Goal: Transaction & Acquisition: Purchase product/service

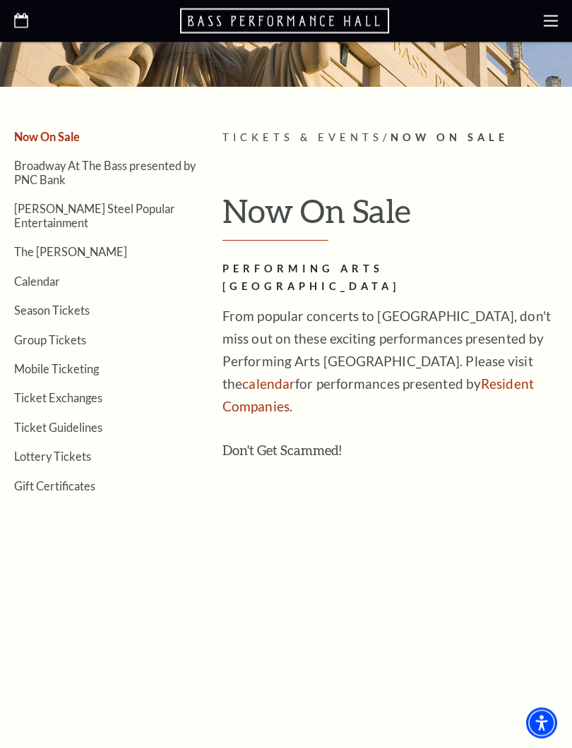
scroll to position [191, 0]
click at [48, 274] on link "Calendar" at bounding box center [37, 280] width 46 height 13
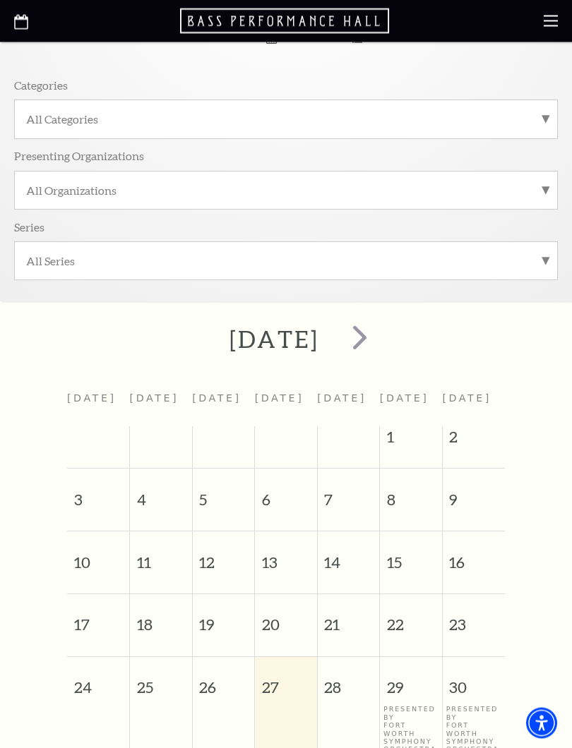
scroll to position [166, 0]
click at [380, 350] on span "next" at bounding box center [360, 338] width 40 height 40
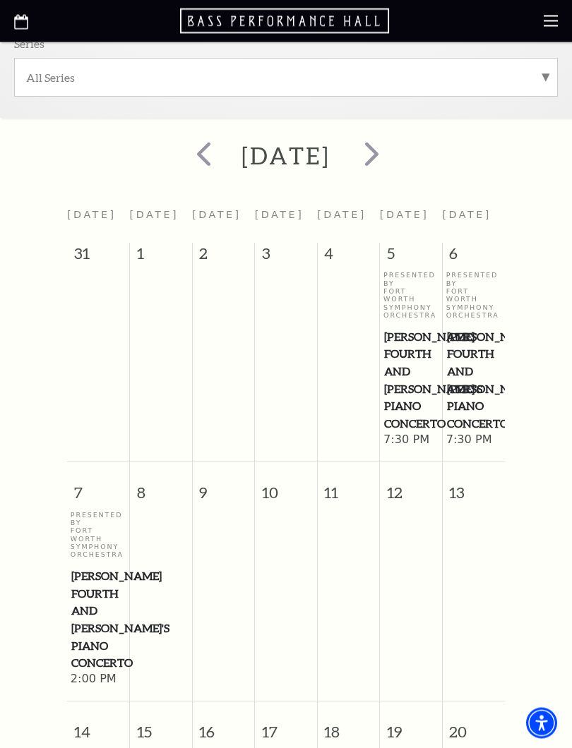
scroll to position [350, 0]
click at [392, 163] on span "next" at bounding box center [372, 153] width 40 height 40
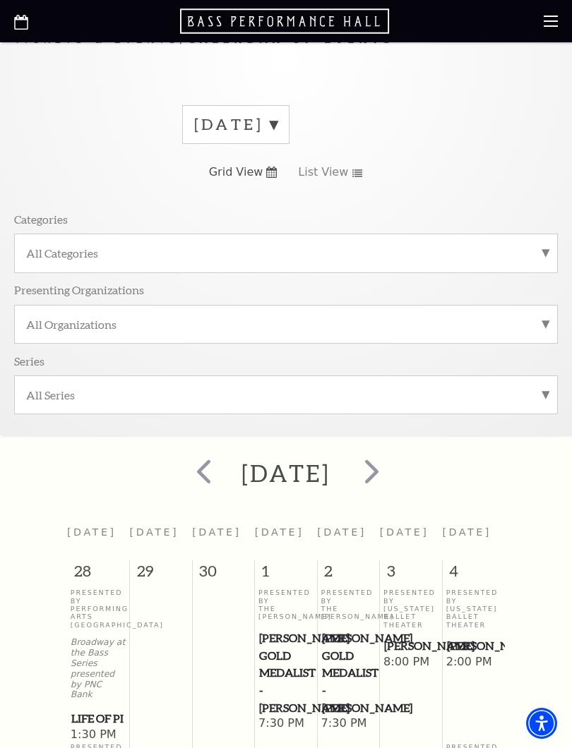
scroll to position [0, 0]
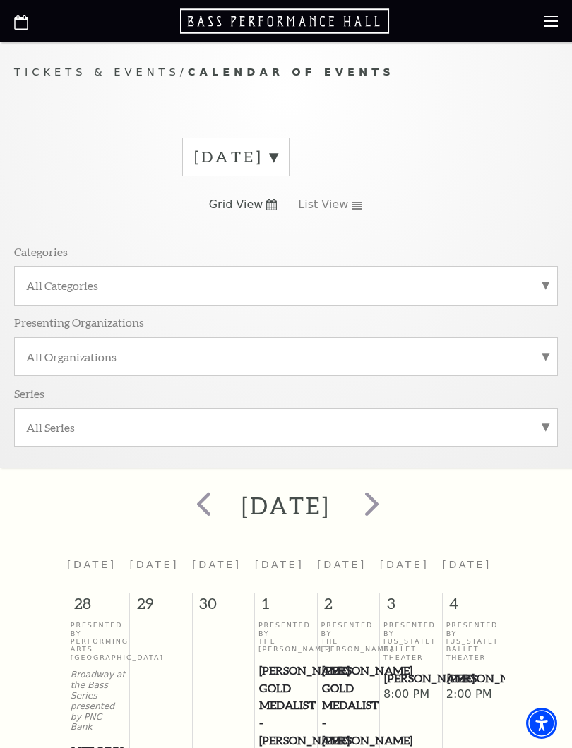
click at [392, 506] on span "next" at bounding box center [372, 504] width 40 height 40
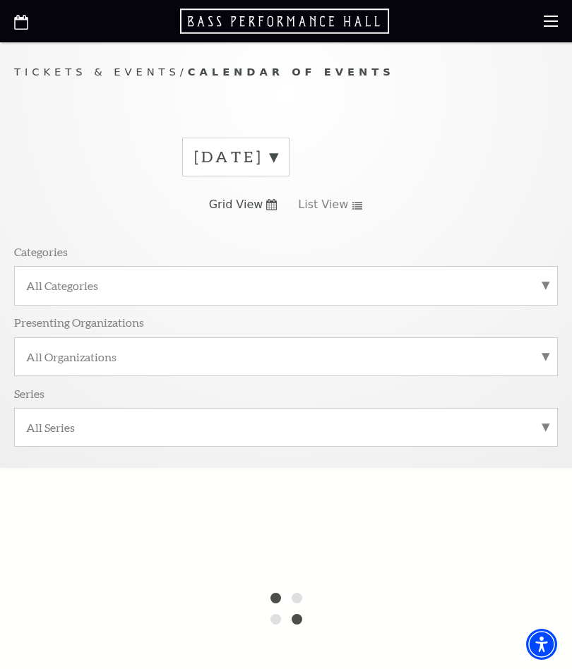
click at [277, 155] on label "October 2025" at bounding box center [235, 157] width 83 height 22
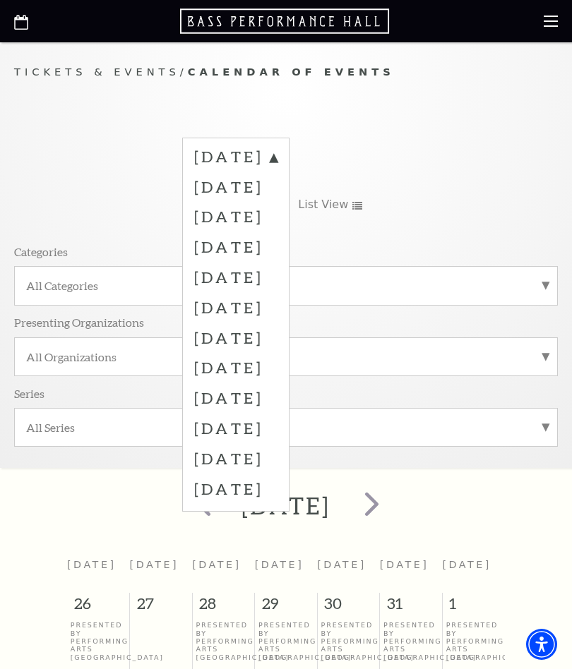
click at [277, 269] on label "December 2025" at bounding box center [235, 277] width 83 height 30
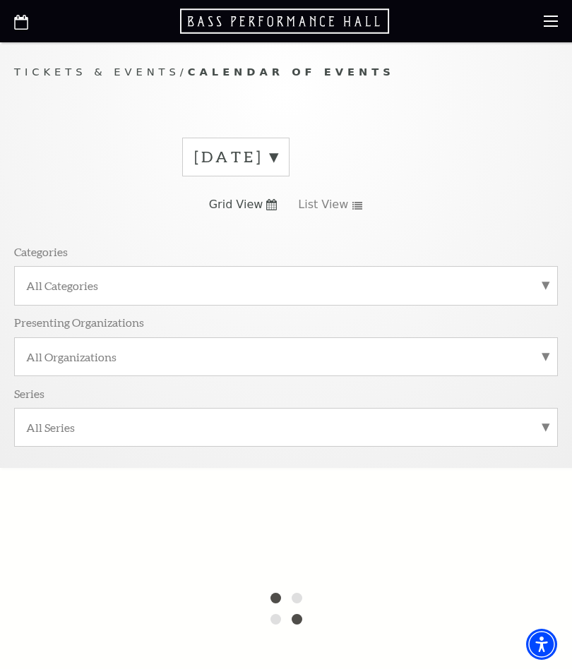
click at [277, 156] on label "November 2025" at bounding box center [235, 157] width 83 height 22
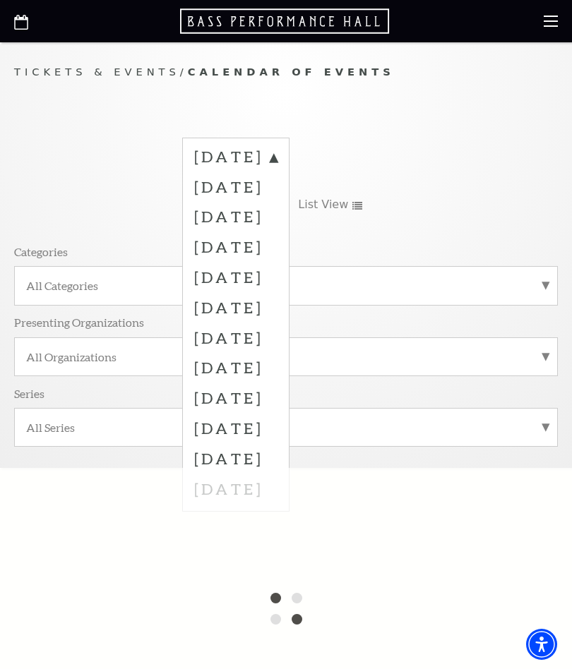
click at [277, 276] on label "December 2025" at bounding box center [235, 277] width 83 height 30
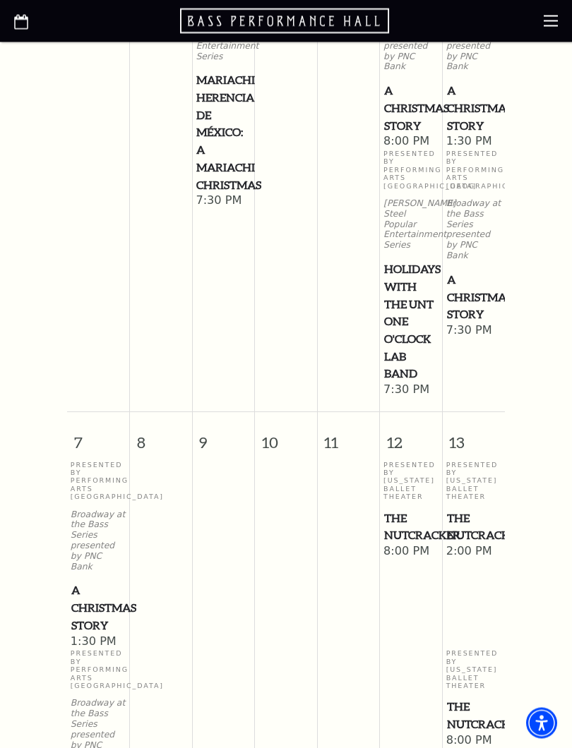
scroll to position [661, 0]
click at [97, 582] on span "A Christmas Story" at bounding box center [98, 608] width 54 height 52
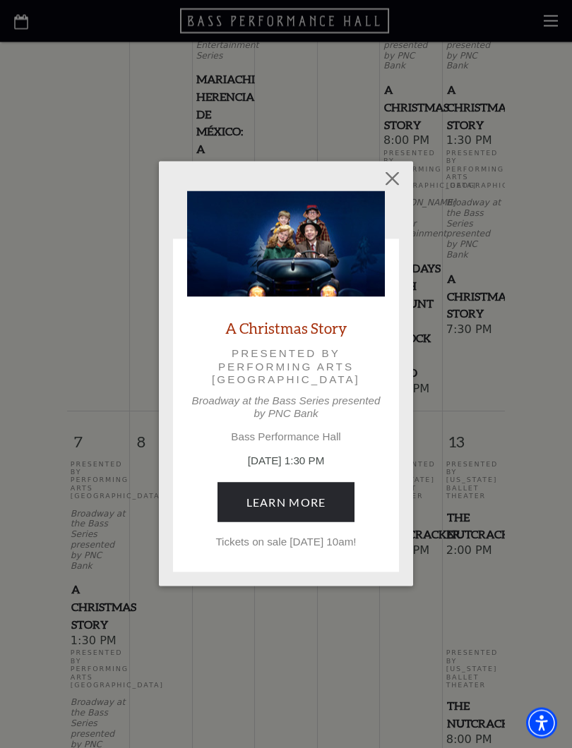
scroll to position [661, 0]
click at [308, 503] on link "Learn More" at bounding box center [286, 503] width 138 height 40
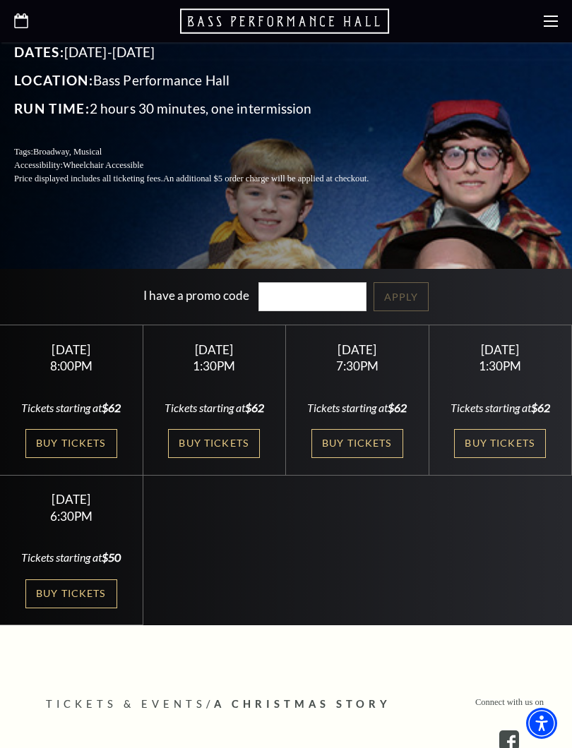
scroll to position [373, 0]
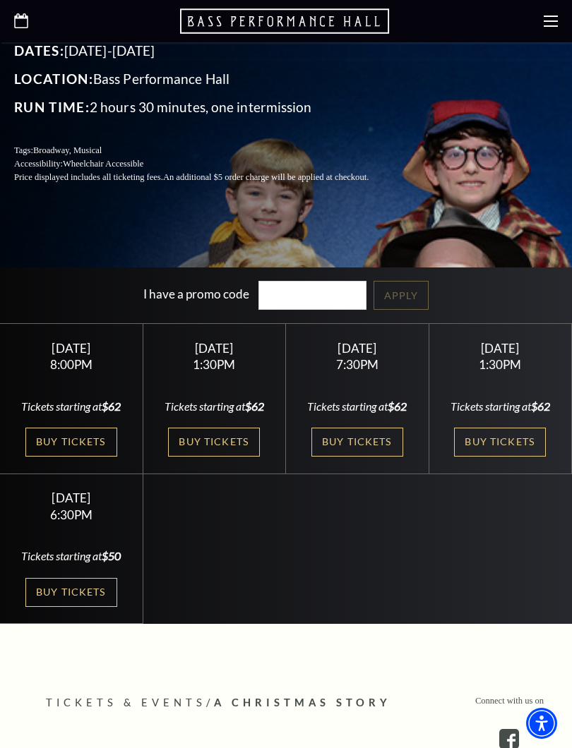
click at [504, 449] on link "Buy Tickets" at bounding box center [500, 442] width 92 height 29
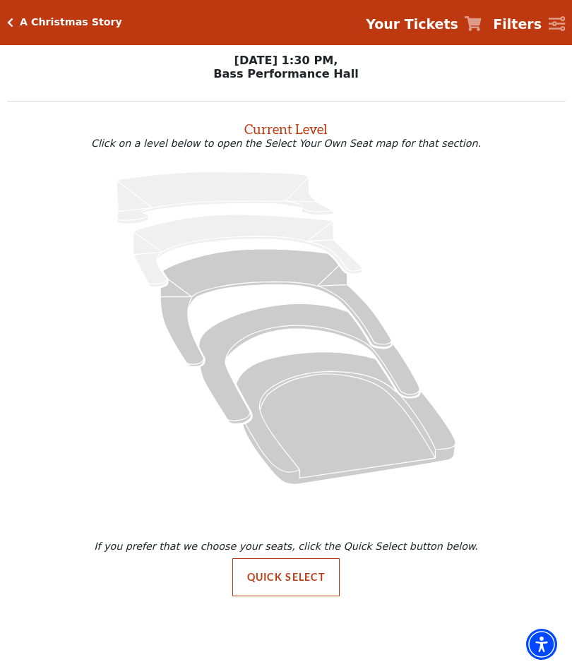
click at [438, 27] on strong "Your Tickets" at bounding box center [412, 24] width 92 height 16
click at [448, 28] on strong "Your Tickets" at bounding box center [412, 24] width 92 height 16
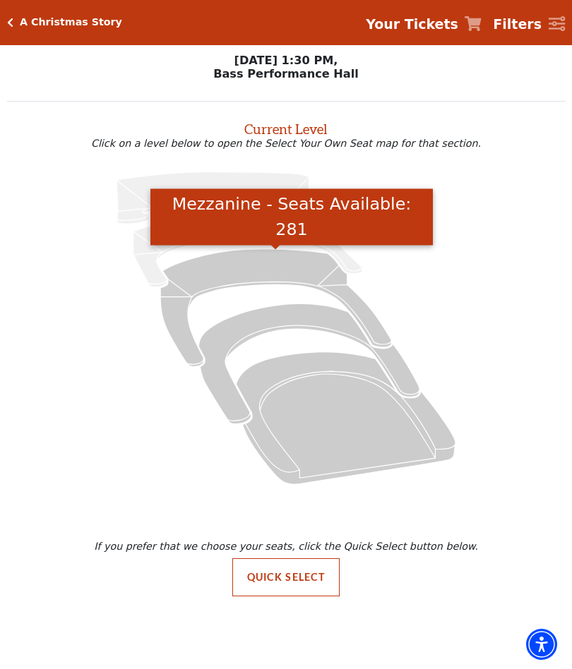
click at [259, 271] on icon "Mezzanine - Seats Available: 281" at bounding box center [275, 307] width 231 height 117
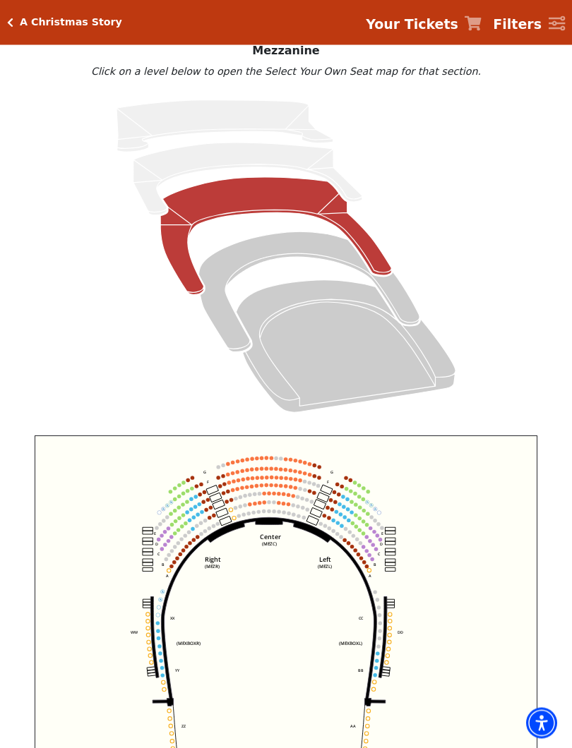
scroll to position [95, 0]
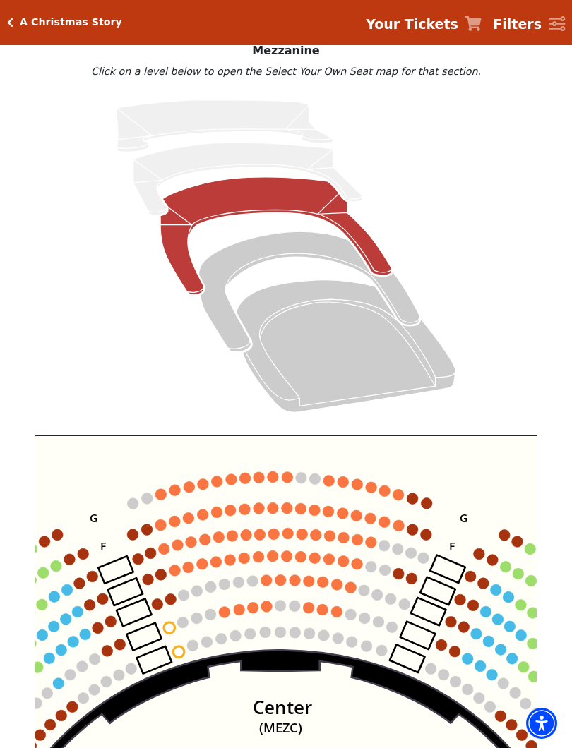
click at [164, 498] on circle at bounding box center [160, 494] width 11 height 11
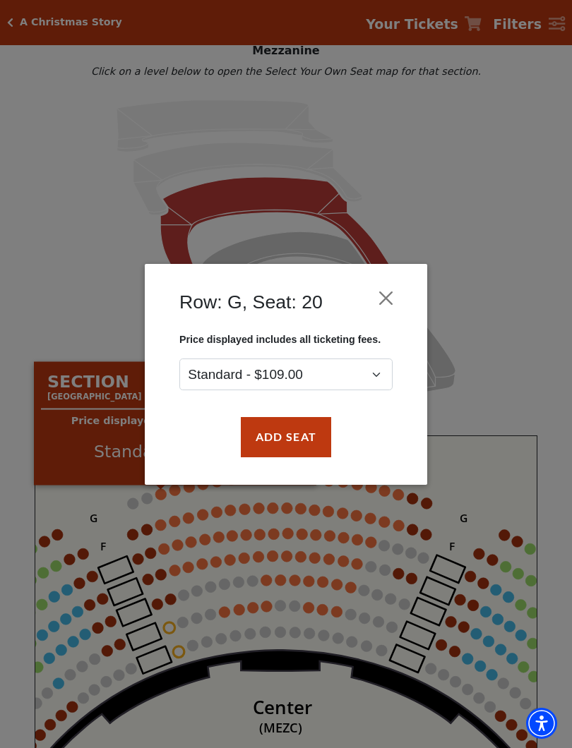
click at [305, 440] on button "Add Seat" at bounding box center [286, 437] width 90 height 40
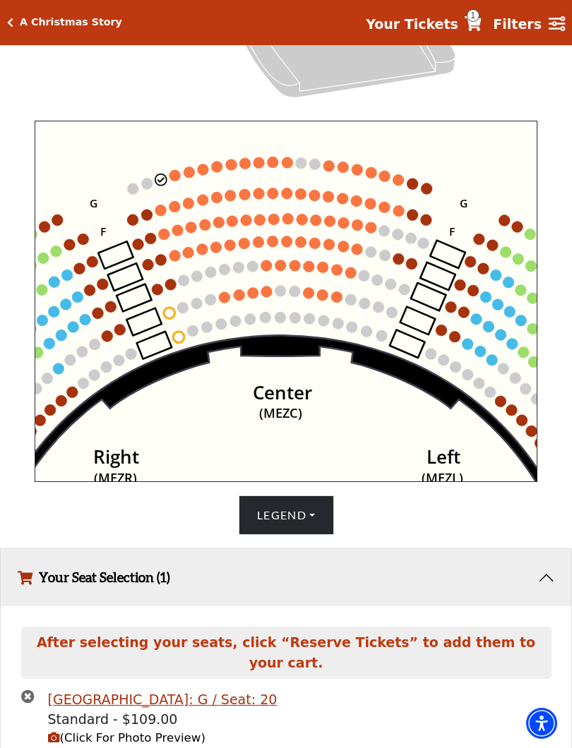
scroll to position [442, 0]
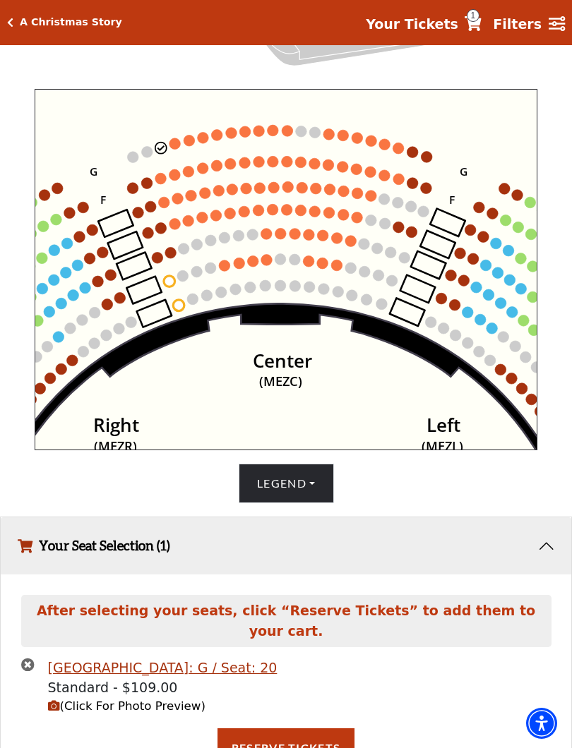
click at [174, 146] on circle at bounding box center [174, 143] width 11 height 11
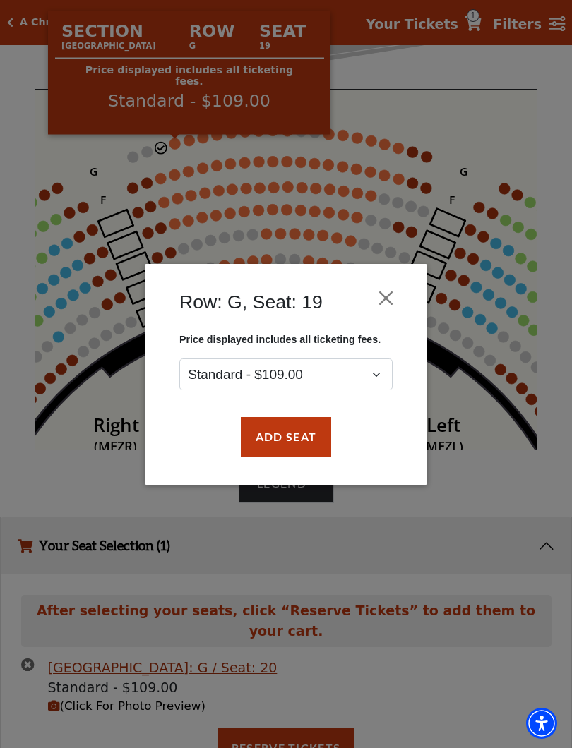
click at [306, 444] on button "Add Seat" at bounding box center [286, 437] width 90 height 40
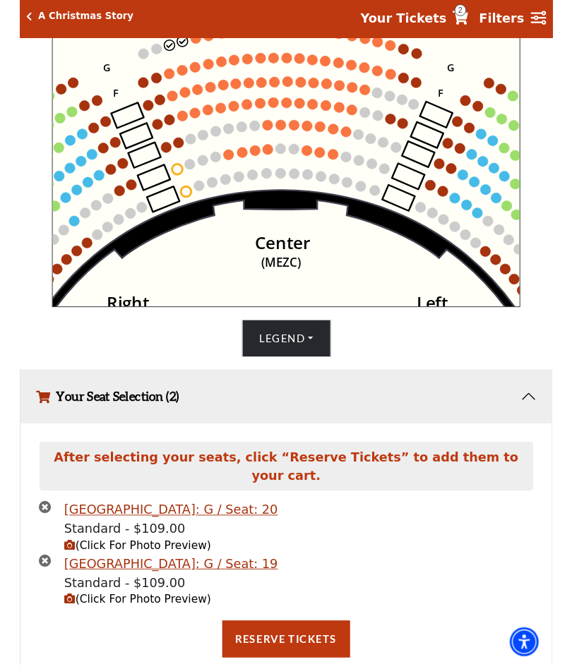
scroll to position [556, 0]
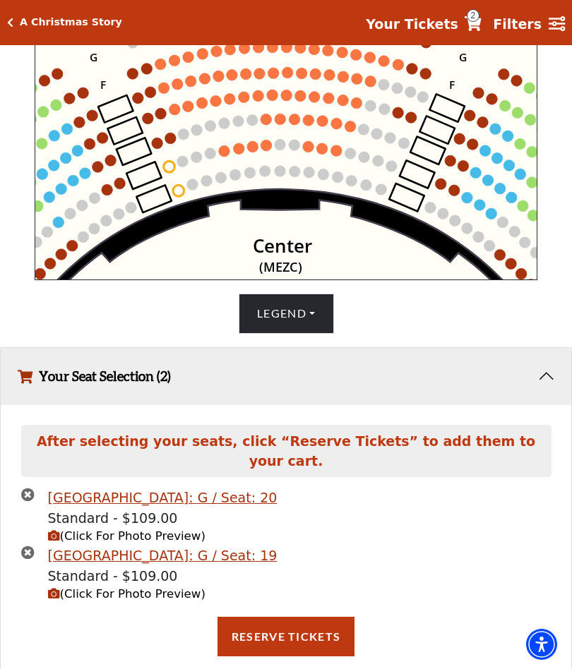
click at [307, 617] on button "Reserve Tickets" at bounding box center [285, 637] width 137 height 40
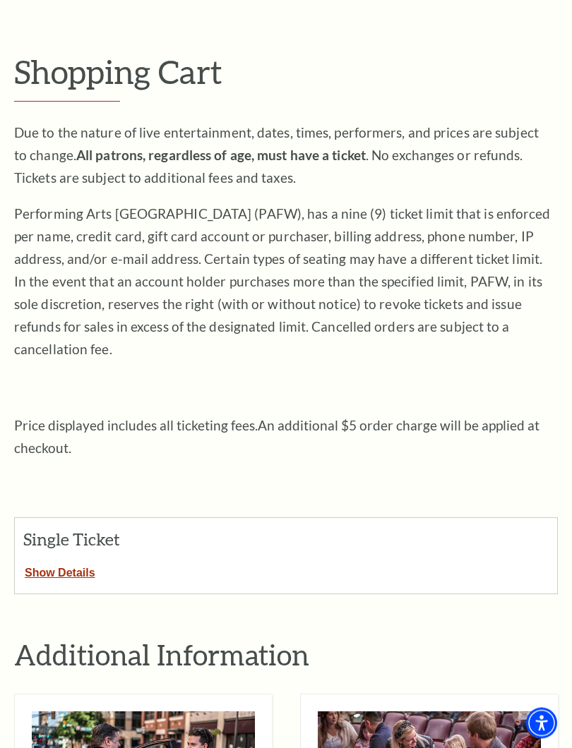
scroll to position [116, 0]
click at [74, 561] on button "Show Details" at bounding box center [60, 570] width 90 height 18
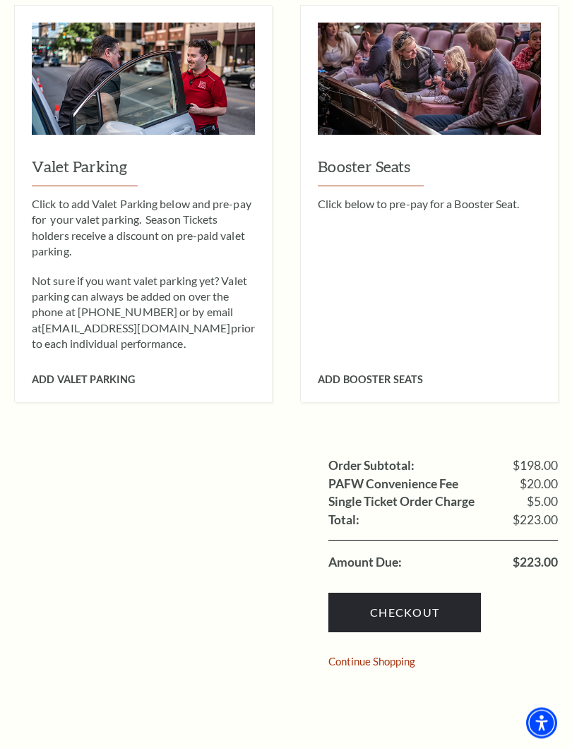
scroll to position [1255, 0]
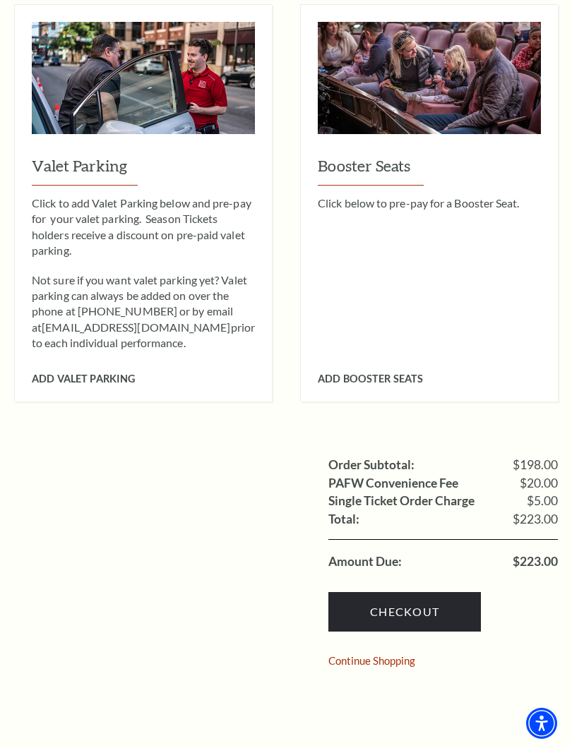
click at [428, 592] on link "Checkout" at bounding box center [404, 612] width 152 height 40
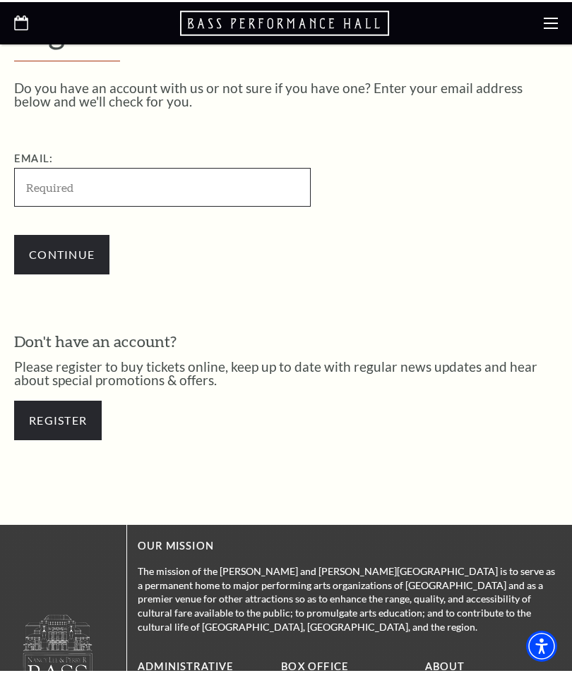
scroll to position [340, 0]
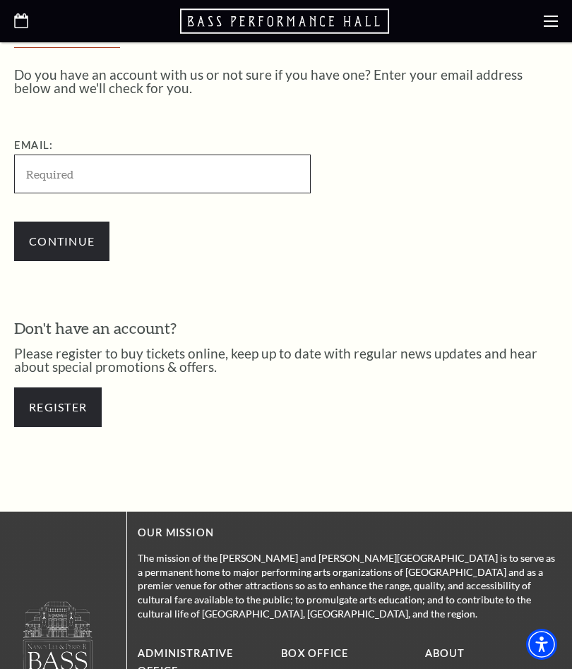
click at [140, 178] on input "Email:" at bounding box center [162, 174] width 296 height 39
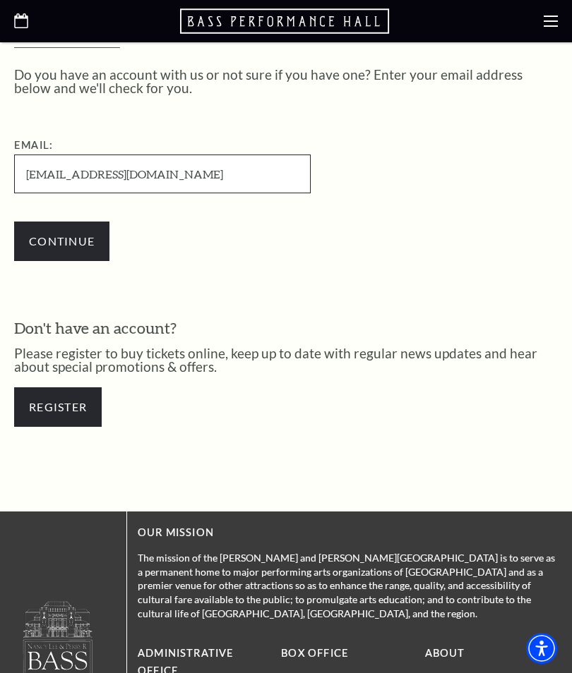
type input "[EMAIL_ADDRESS][DOMAIN_NAME]"
click at [70, 246] on input "Continue" at bounding box center [61, 242] width 95 height 40
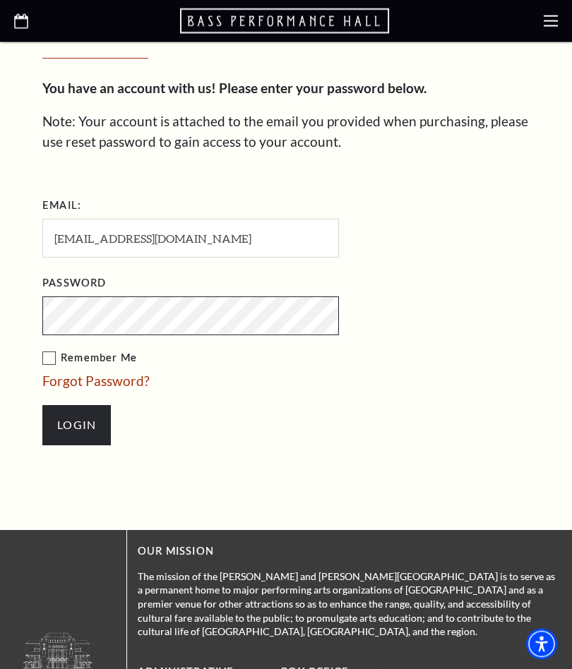
scroll to position [414, 0]
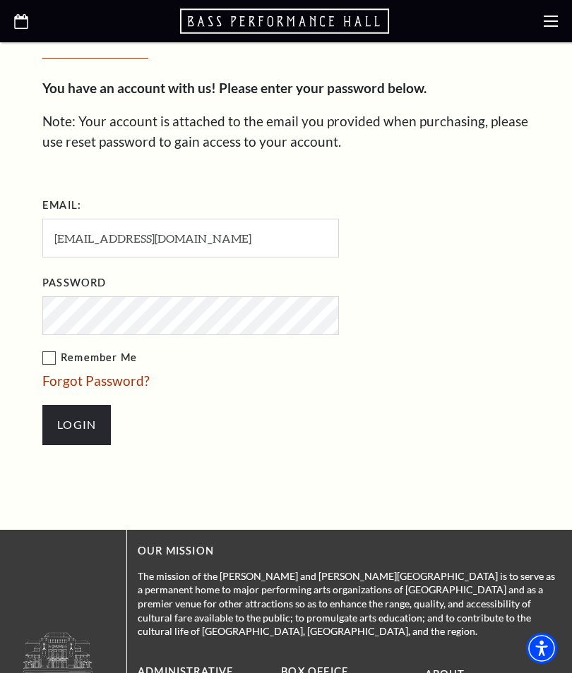
click at [56, 354] on label "Remember Me" at bounding box center [261, 358] width 438 height 18
click at [0, 0] on input "Remember Me" at bounding box center [0, 0] width 0 height 0
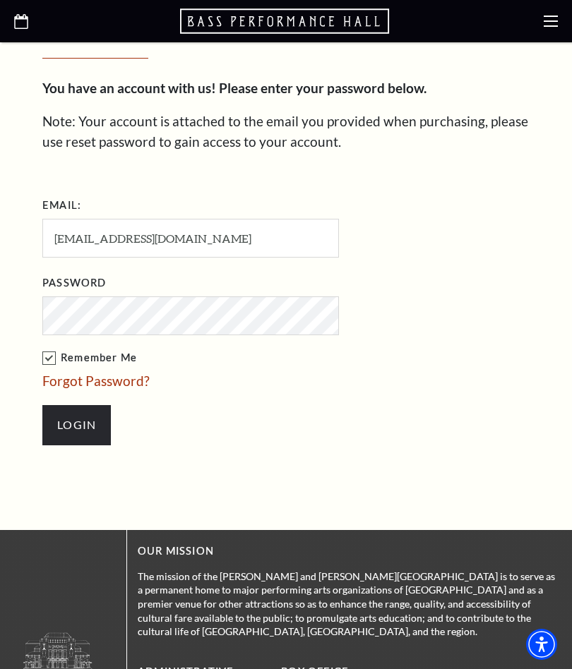
click at [87, 424] on input "Login" at bounding box center [76, 425] width 68 height 40
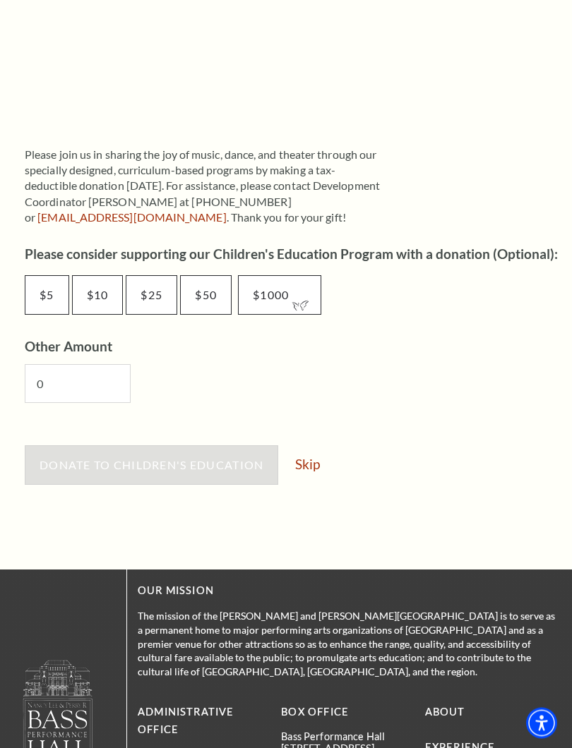
scroll to position [644, 0]
click at [313, 462] on link "Skip" at bounding box center [307, 463] width 25 height 13
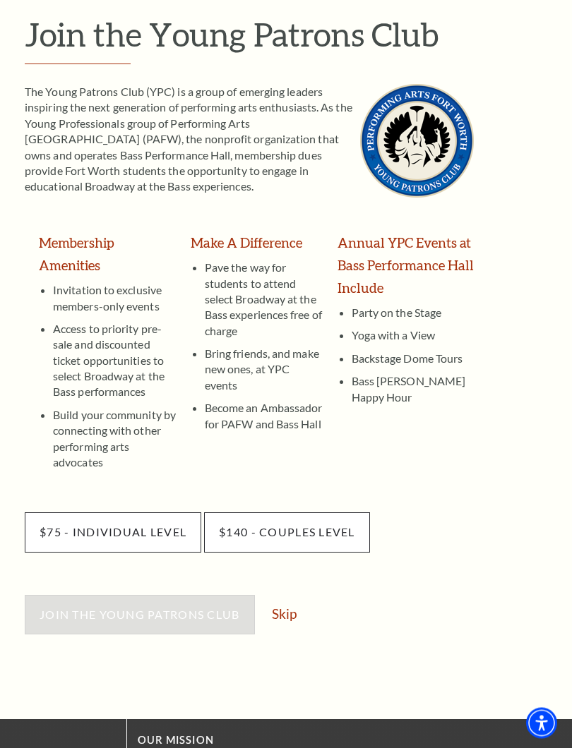
scroll to position [148, 0]
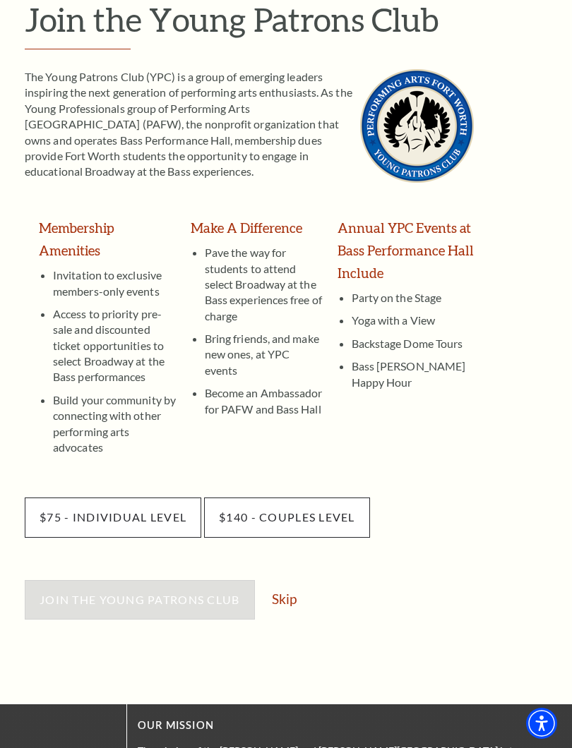
click at [286, 592] on link "Skip" at bounding box center [284, 598] width 25 height 13
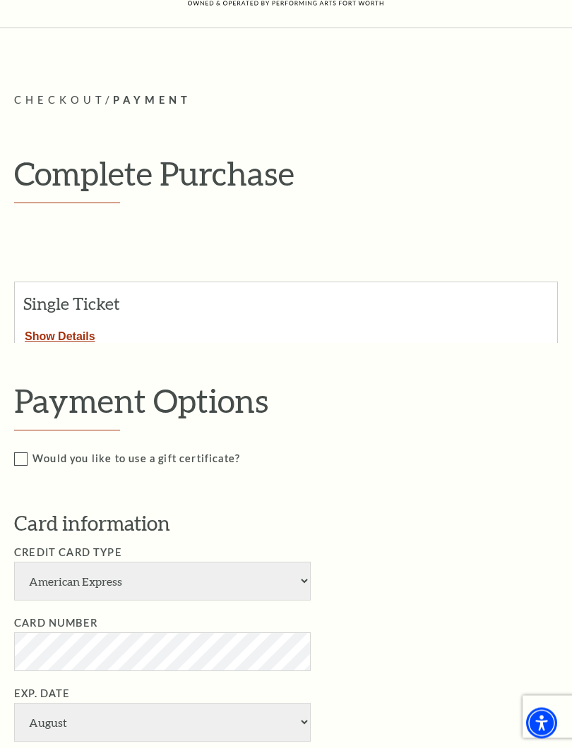
scroll to position [78, 0]
click at [54, 335] on button "Show Details" at bounding box center [60, 334] width 90 height 18
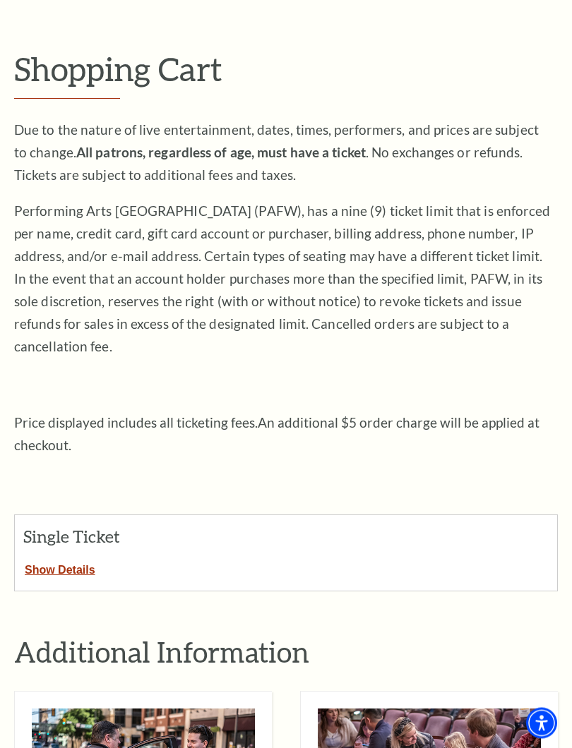
scroll to position [119, 0]
click at [51, 558] on button "Show Details" at bounding box center [60, 567] width 90 height 18
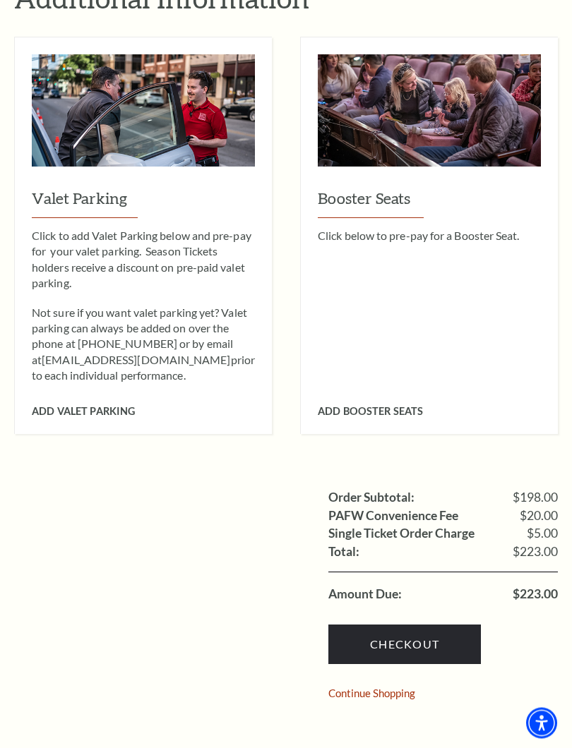
scroll to position [1223, 0]
click at [412, 625] on link "Checkout" at bounding box center [404, 645] width 152 height 40
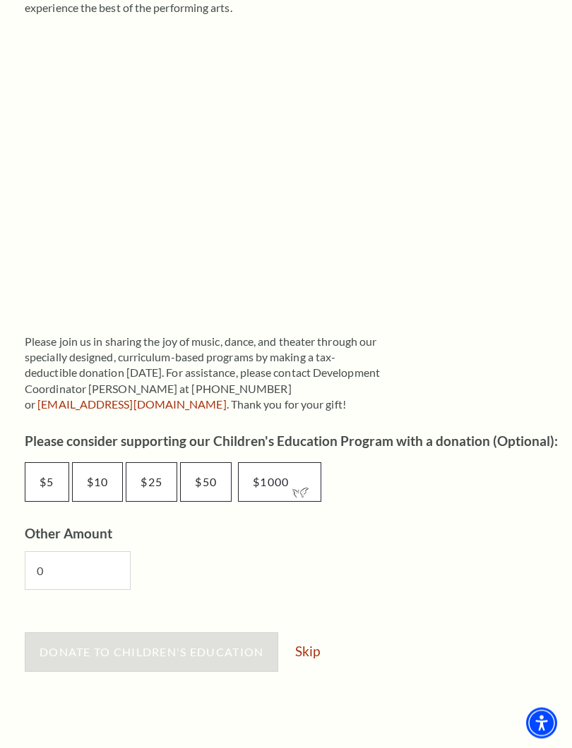
scroll to position [457, 0]
click at [316, 648] on link "Skip" at bounding box center [307, 650] width 25 height 13
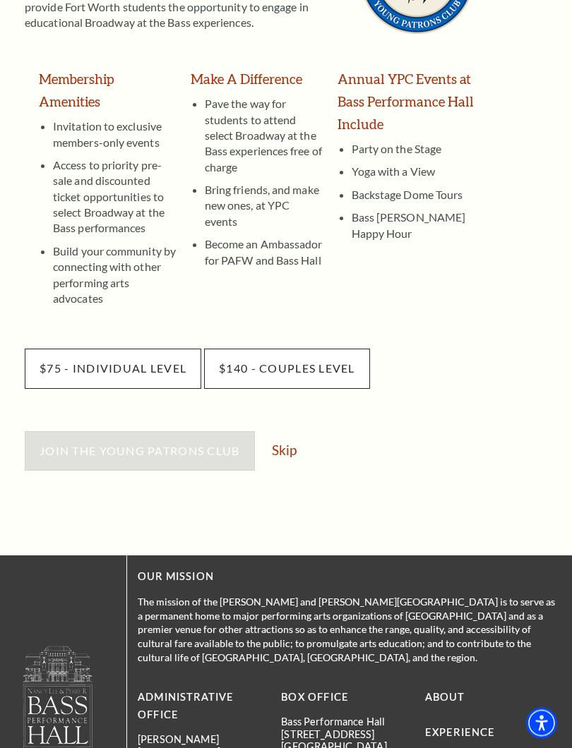
scroll to position [296, 0]
click at [292, 443] on link "Skip" at bounding box center [284, 449] width 25 height 13
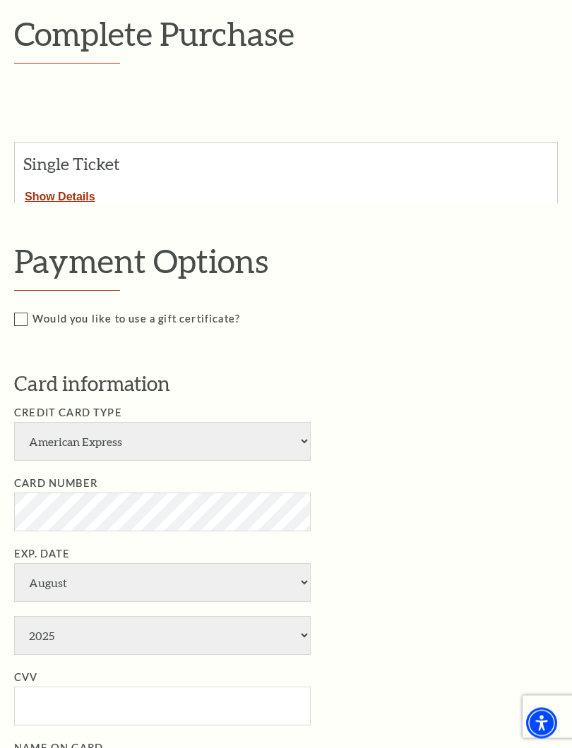
scroll to position [218, 0]
click at [299, 430] on select "American Express Visa Master Card Discover" at bounding box center [162, 441] width 296 height 39
select select "25"
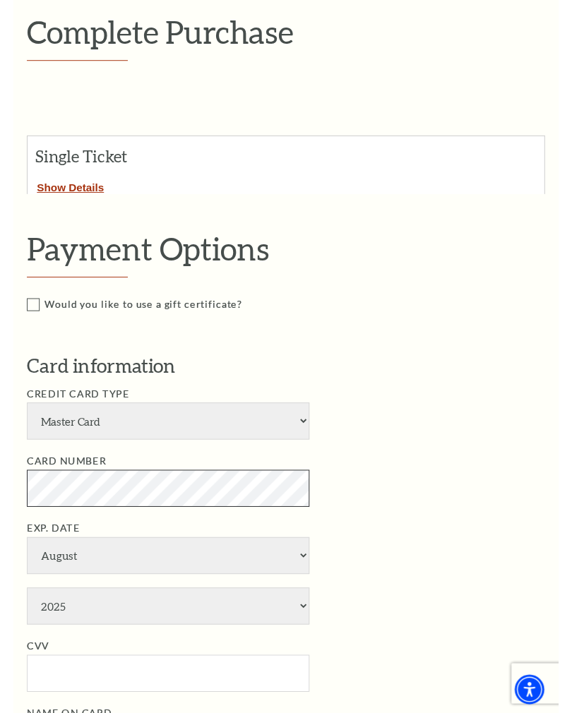
scroll to position [258, 0]
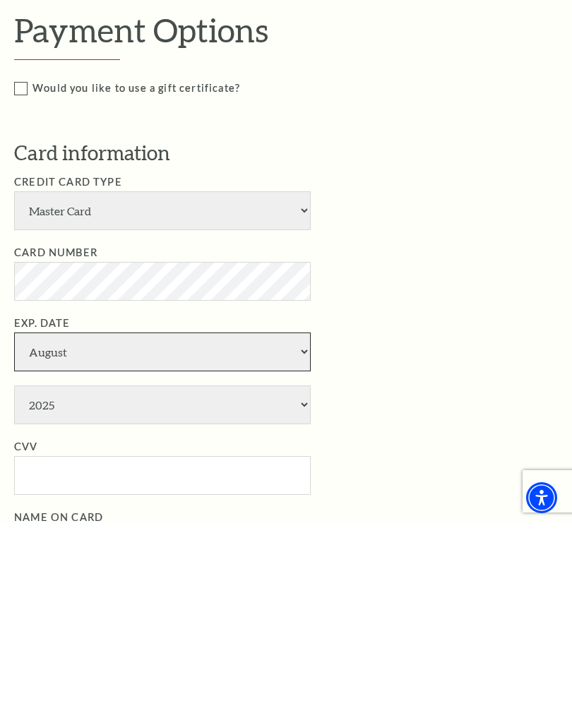
click at [299, 523] on select "January February March April May June July August September October November De…" at bounding box center [162, 542] width 296 height 39
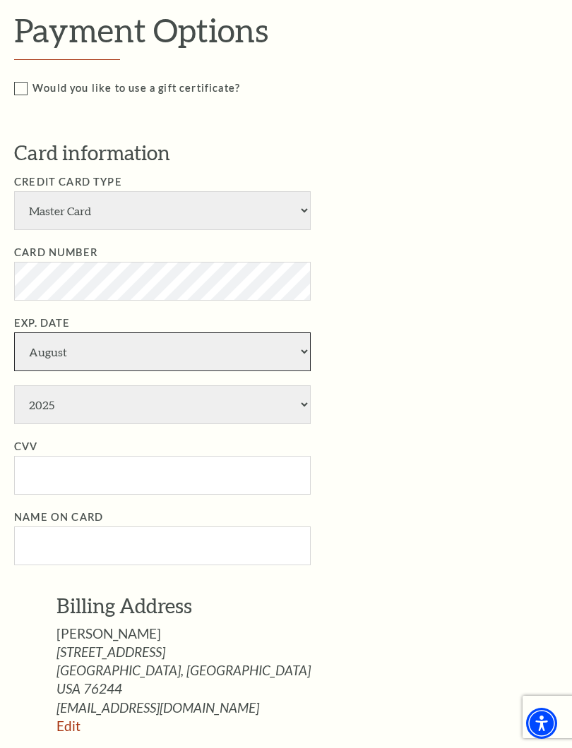
select select "7"
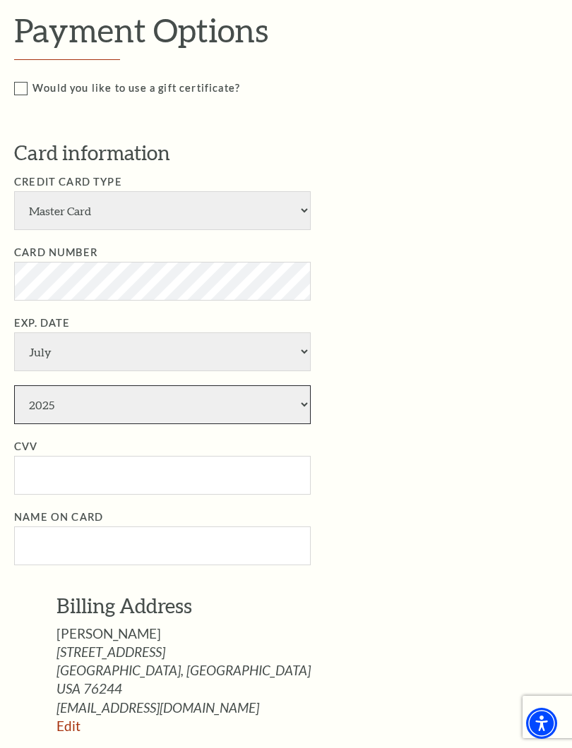
click at [301, 385] on select "2025 2026 2027 2028 2029 2030 2031 2032 2033 2034" at bounding box center [162, 404] width 296 height 39
select select "2027"
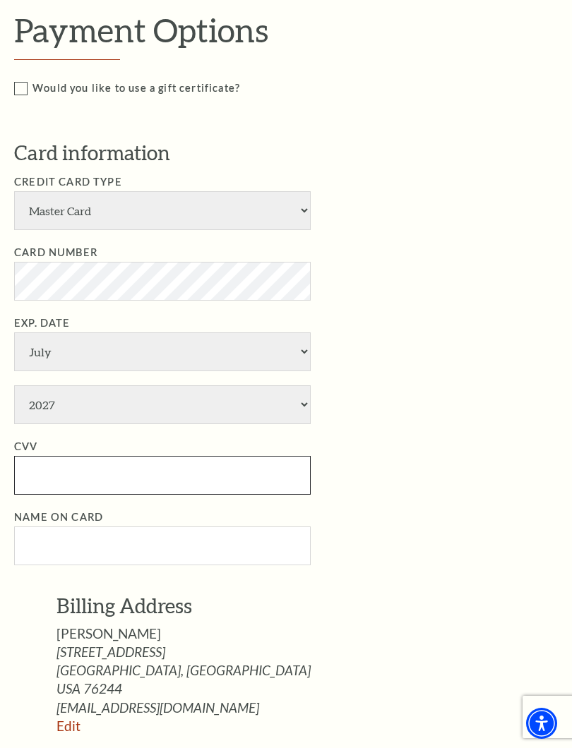
click at [161, 456] on input "CVV" at bounding box center [162, 475] width 296 height 39
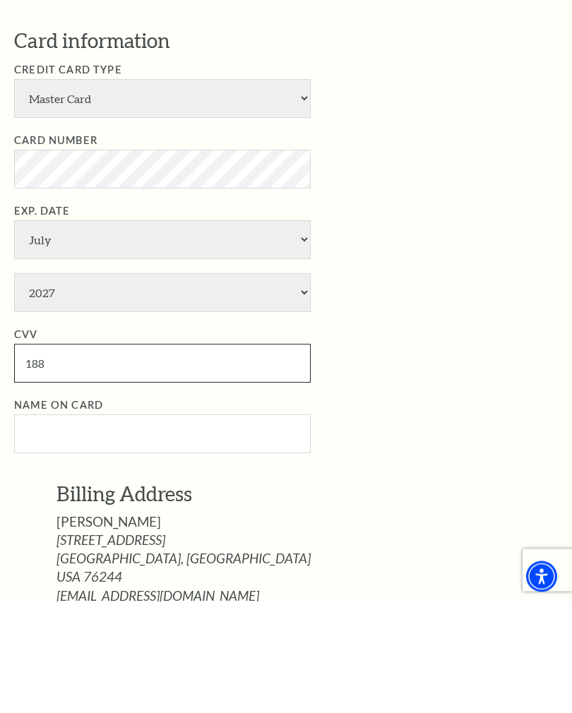
type input "188"
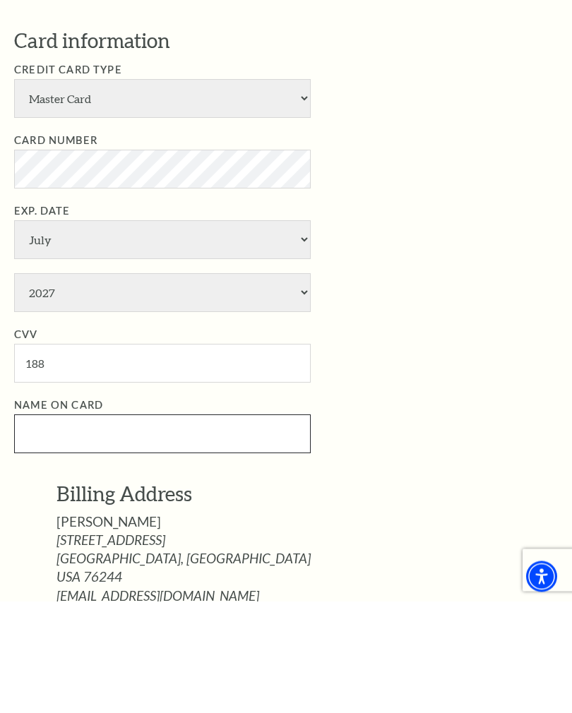
click at [168, 527] on input "Name on Card" at bounding box center [162, 546] width 296 height 39
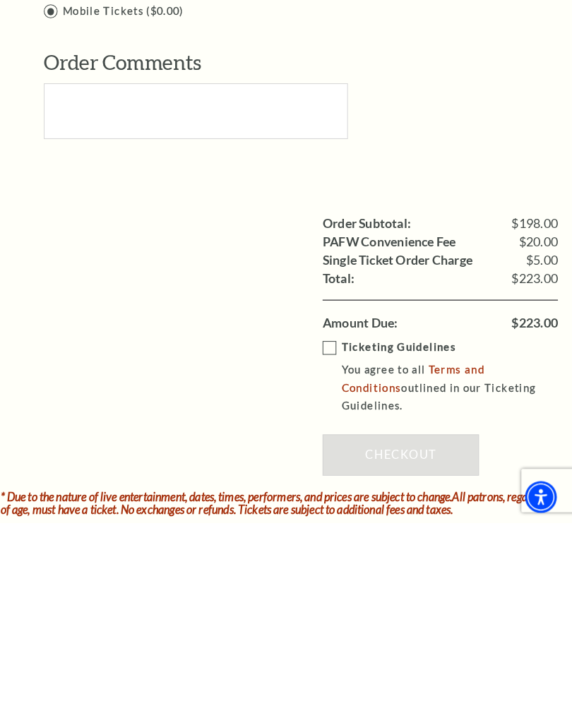
scroll to position [1083, 0]
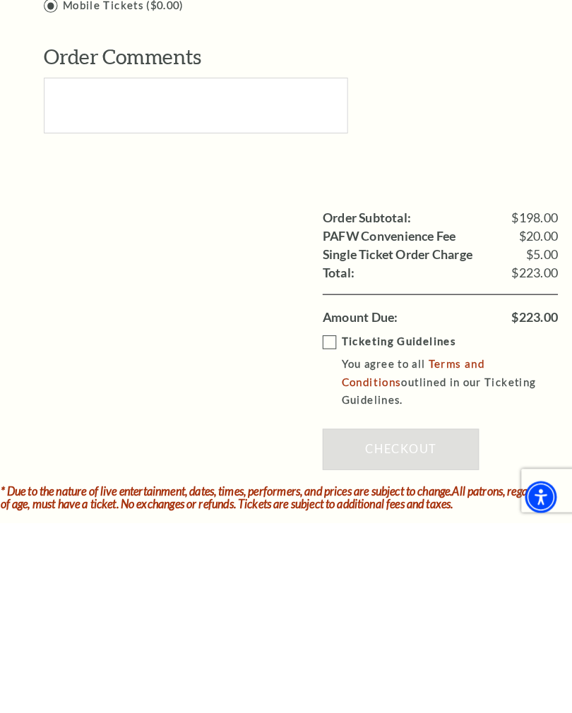
type input "David J Smith"
click at [328, 529] on label "Ticketing Guidelines You agree to all Terms and Conditions outlined in our Tick…" at bounding box center [453, 566] width 250 height 75
click at [0, 0] on input "Ticketing Guidelines You agree to all Terms and Conditions outlined in our Tick…" at bounding box center [0, 0] width 0 height 0
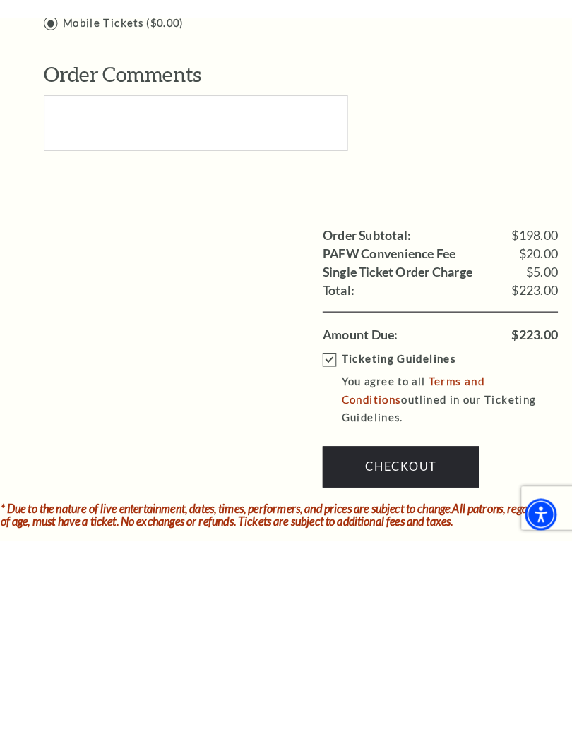
scroll to position [1286, 0]
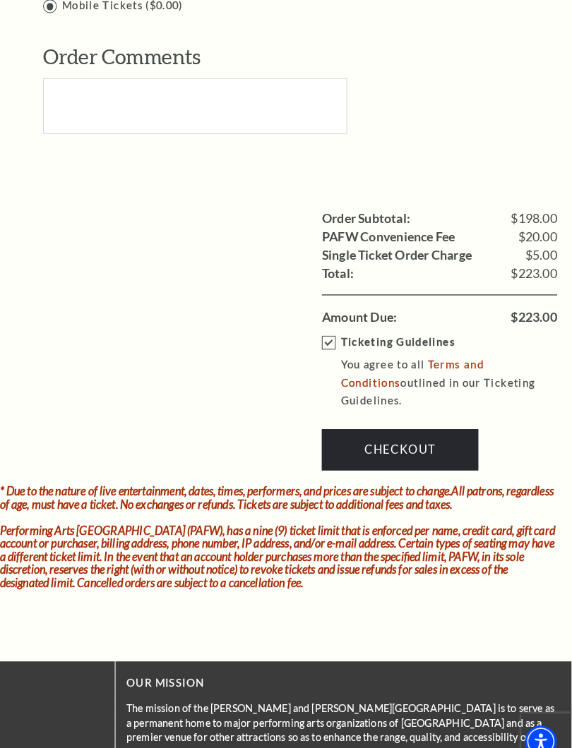
click at [416, 419] on link "Checkout" at bounding box center [404, 439] width 152 height 40
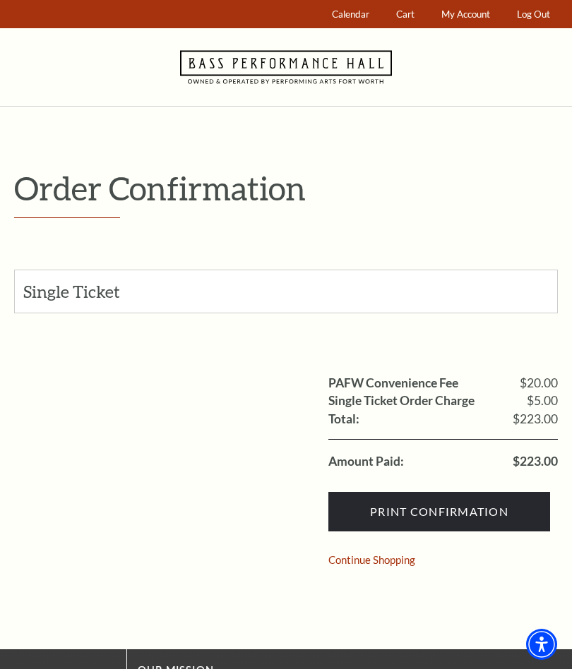
click at [457, 515] on input "Print Confirmation" at bounding box center [439, 512] width 222 height 40
click at [474, 514] on input "Print Confirmation" at bounding box center [439, 512] width 222 height 40
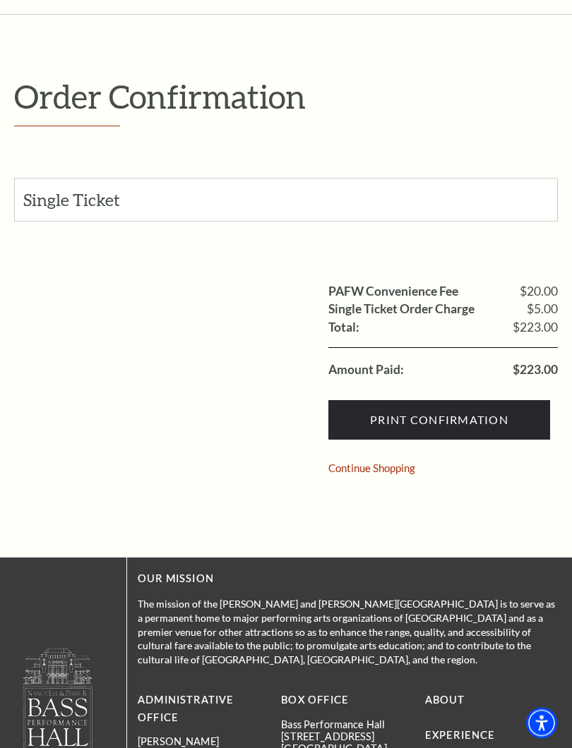
scroll to position [90, 0]
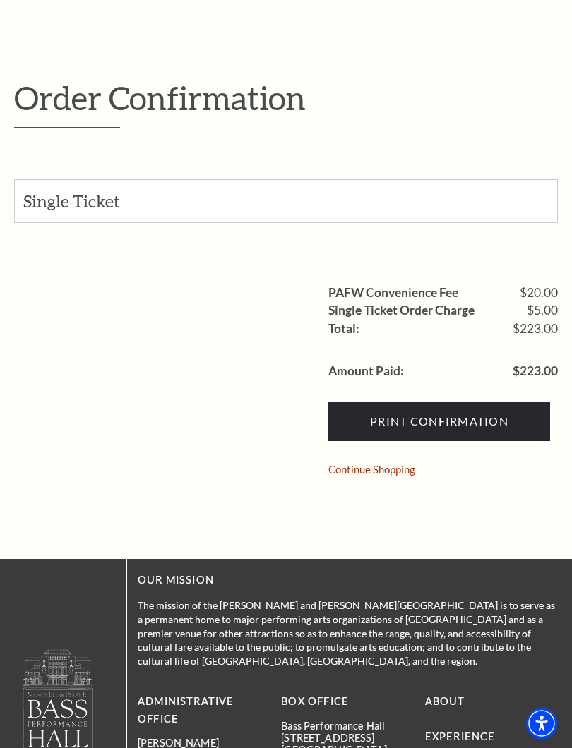
click at [460, 425] on input "Print Confirmation" at bounding box center [439, 422] width 222 height 40
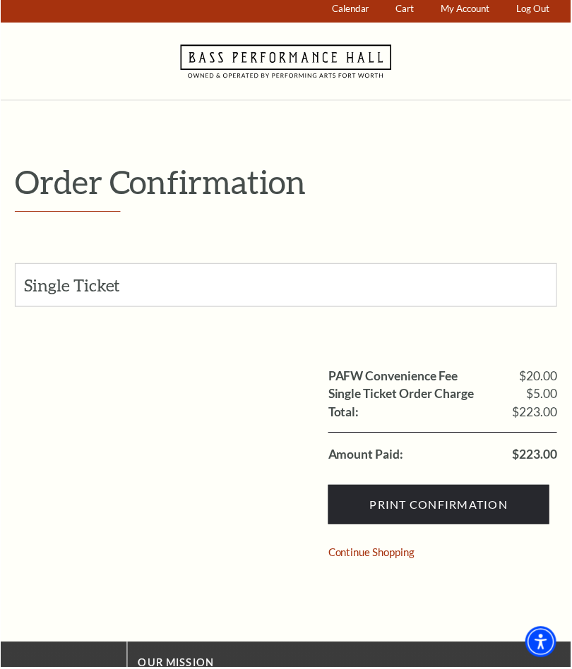
scroll to position [0, 0]
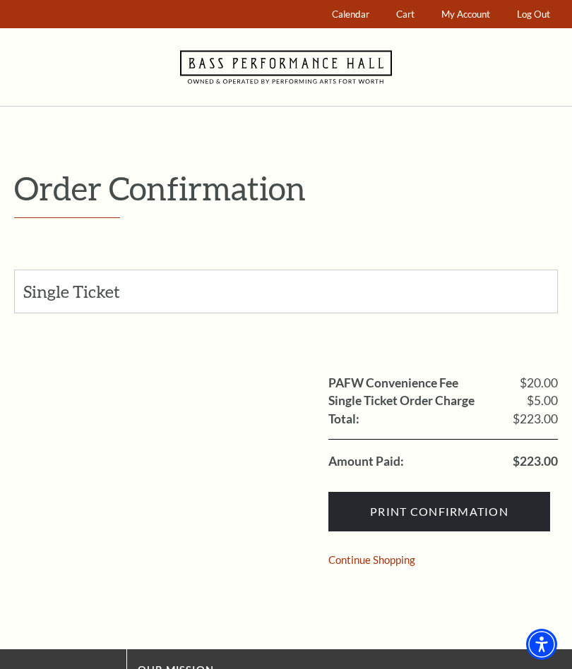
click at [462, 18] on span "My Account" at bounding box center [465, 13] width 49 height 11
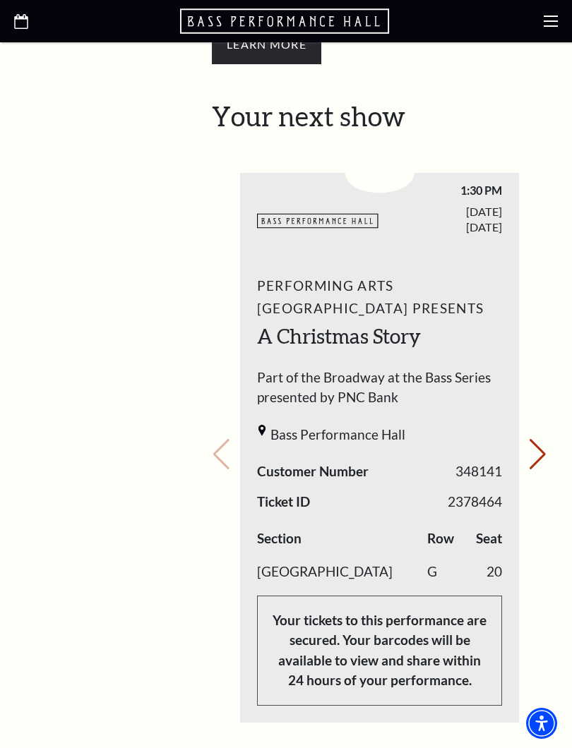
scroll to position [647, 0]
click at [534, 438] on button "Next slide." at bounding box center [537, 453] width 19 height 31
click at [550, 18] on icon at bounding box center [551, 21] width 14 height 14
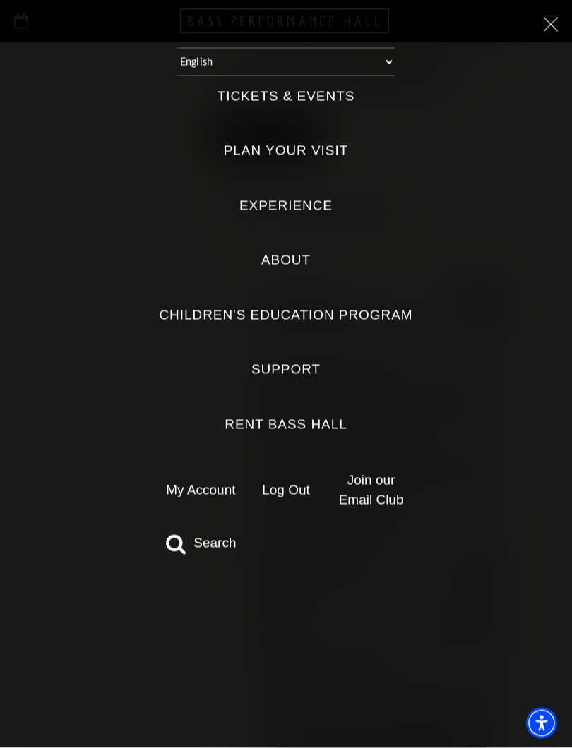
scroll to position [551, 0]
click at [200, 483] on link "My Account" at bounding box center [200, 490] width 69 height 15
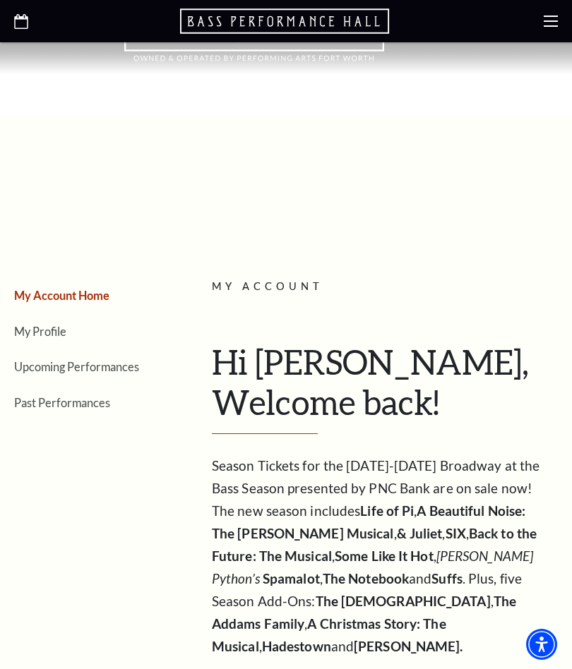
click at [113, 372] on link "Upcoming Performances" at bounding box center [76, 366] width 125 height 13
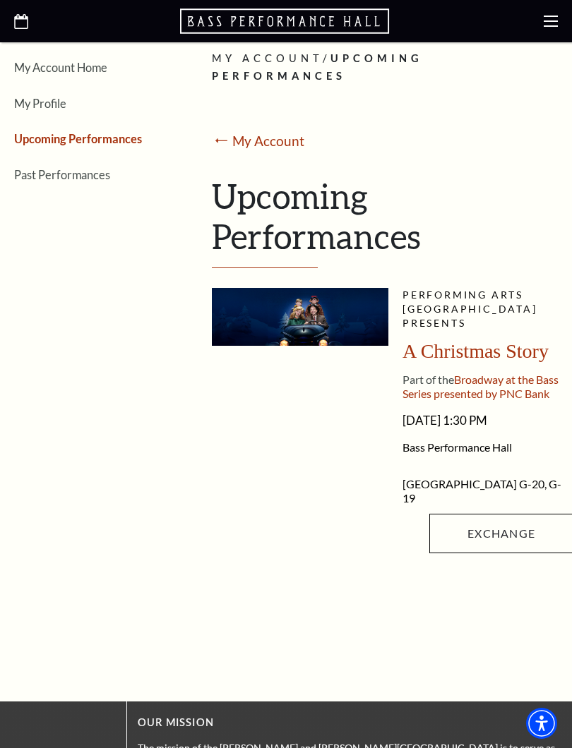
scroll to position [226, 0]
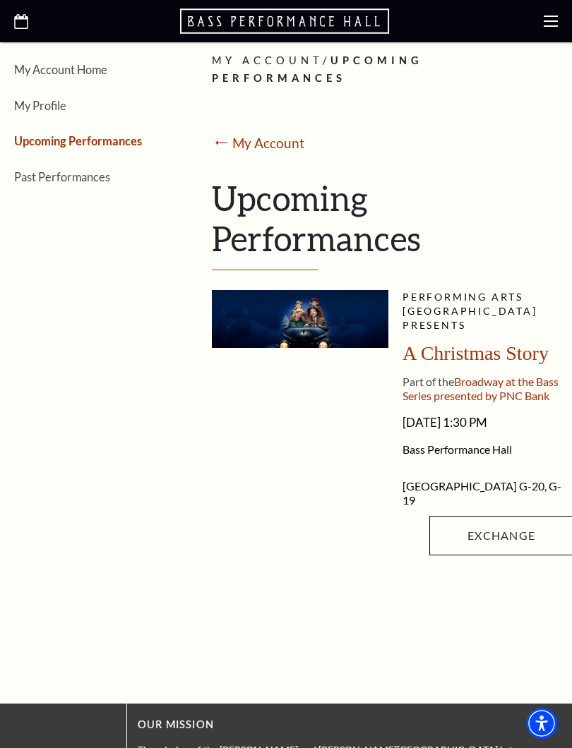
click at [44, 68] on link "My Account Home" at bounding box center [60, 69] width 93 height 13
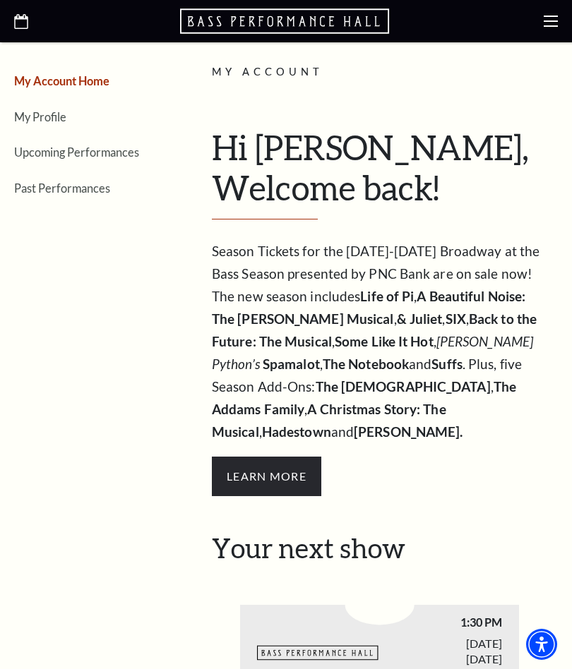
scroll to position [212, 0]
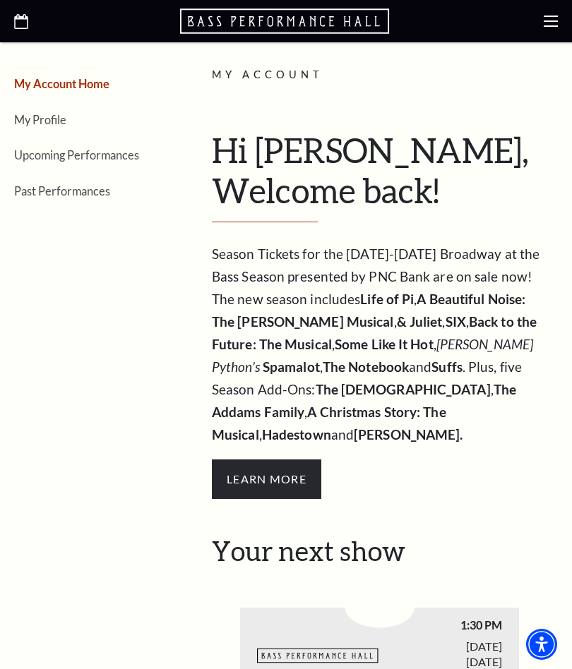
click at [53, 159] on link "Upcoming Performances" at bounding box center [76, 154] width 125 height 13
